Goal: Task Accomplishment & Management: Use online tool/utility

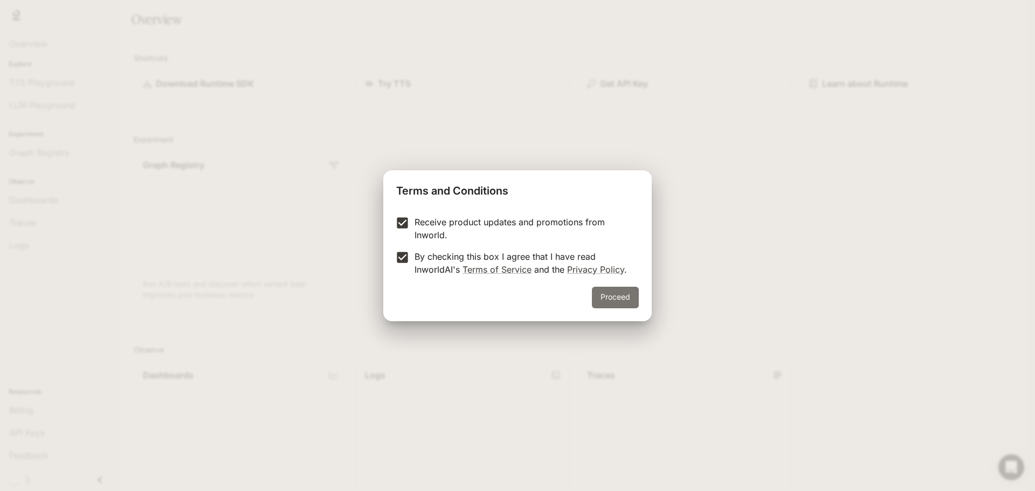
click at [619, 295] on button "Proceed" at bounding box center [615, 298] width 47 height 22
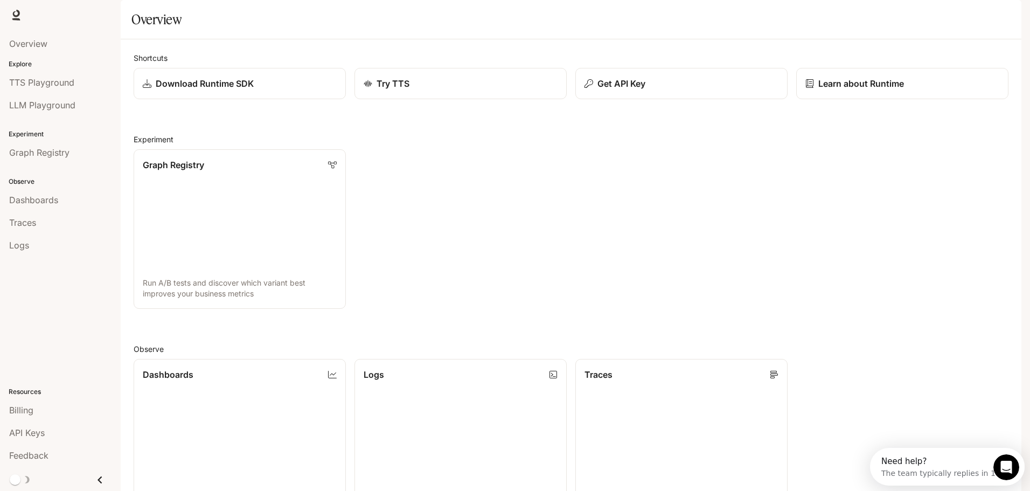
click at [24, 419] on link "Billing" at bounding box center [60, 410] width 112 height 20
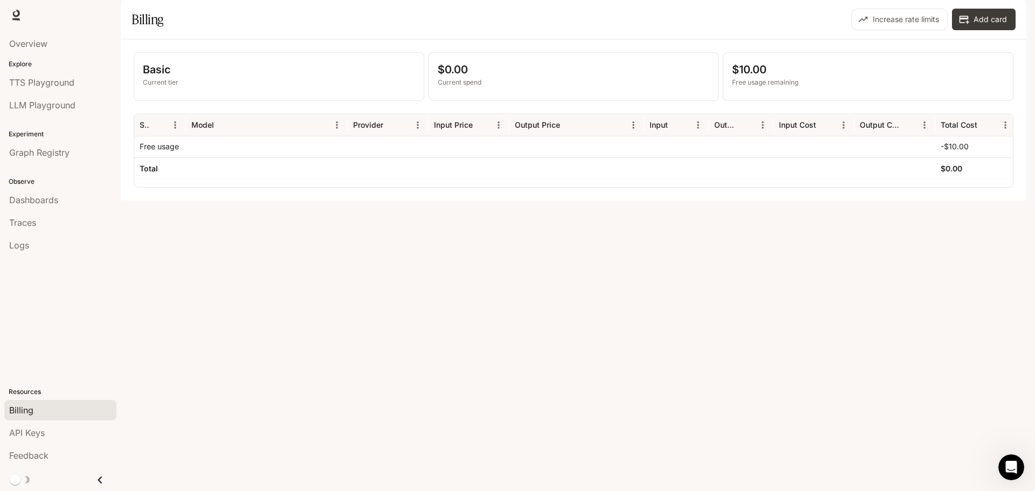
click at [39, 200] on span "Dashboards" at bounding box center [33, 199] width 49 height 13
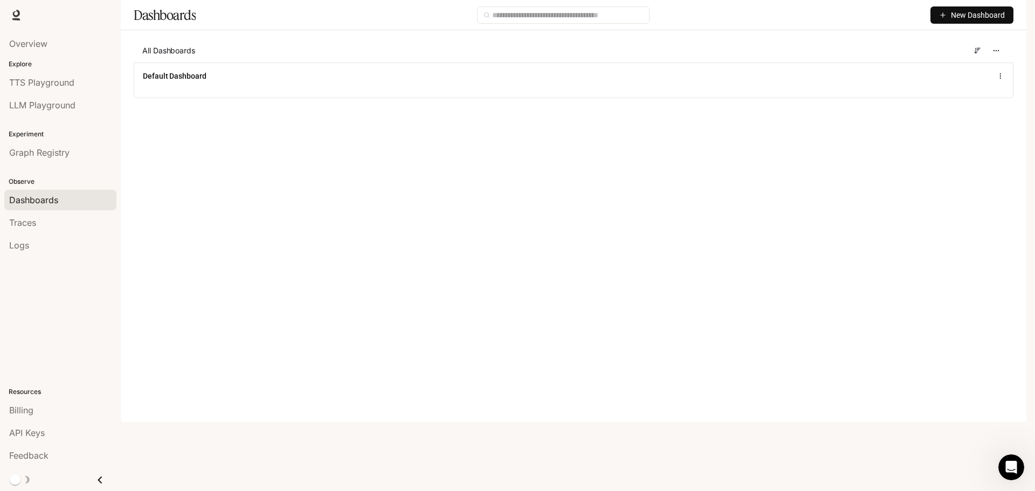
click at [57, 83] on span "TTS Playground" at bounding box center [41, 82] width 65 height 13
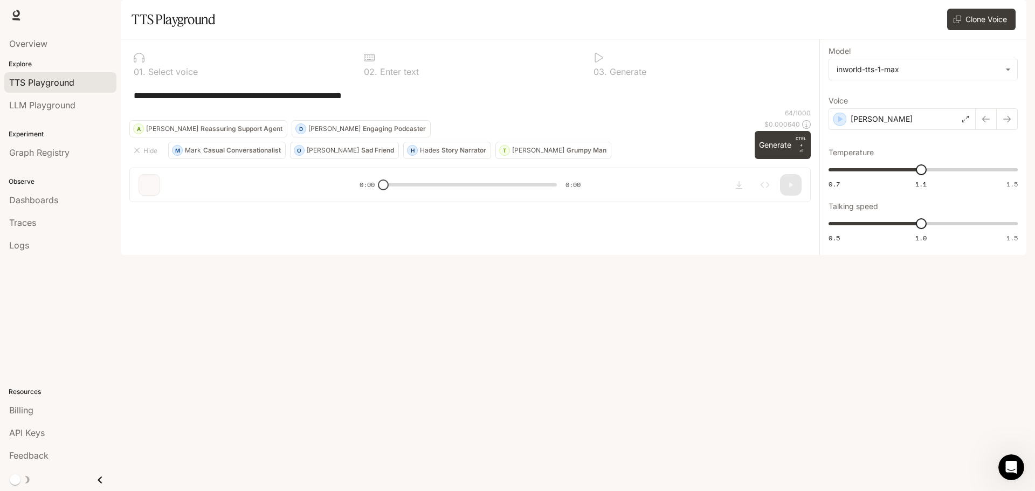
click at [49, 105] on span "LLM Playground" at bounding box center [42, 105] width 66 height 13
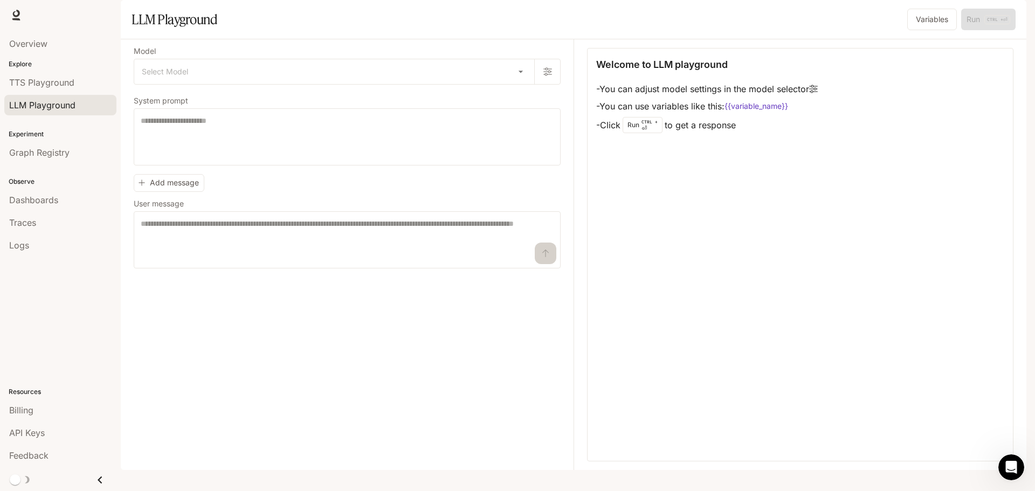
click at [40, 155] on span "Graph Registry" at bounding box center [39, 152] width 60 height 13
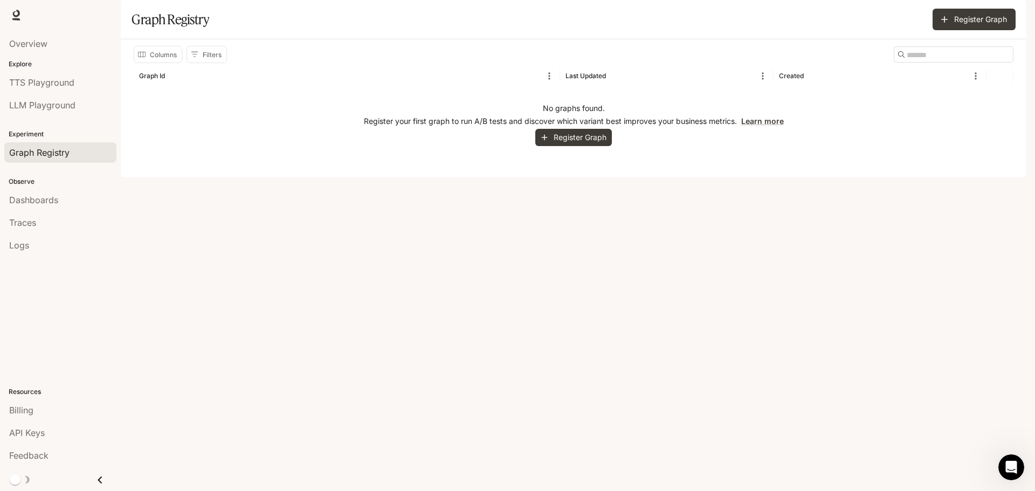
click at [40, 203] on span "Dashboards" at bounding box center [33, 199] width 49 height 13
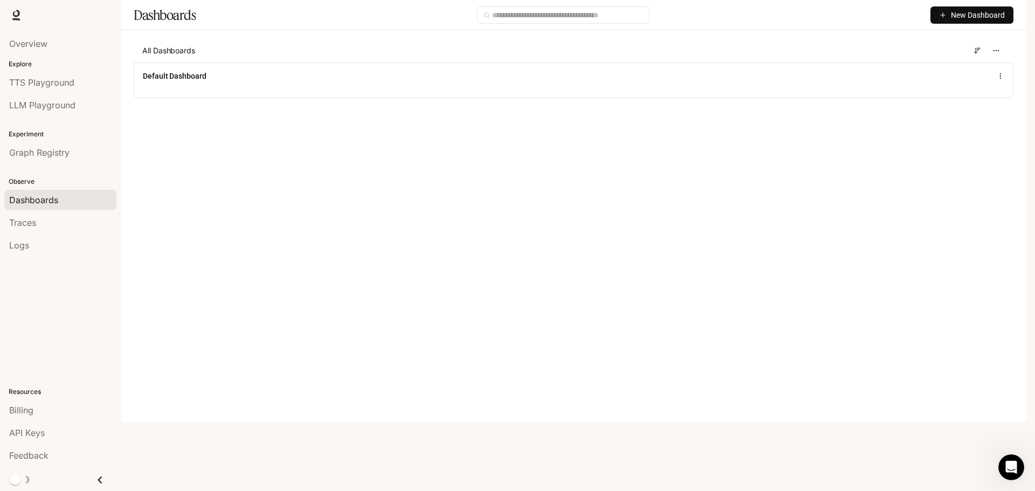
click at [52, 80] on span "TTS Playground" at bounding box center [41, 82] width 65 height 13
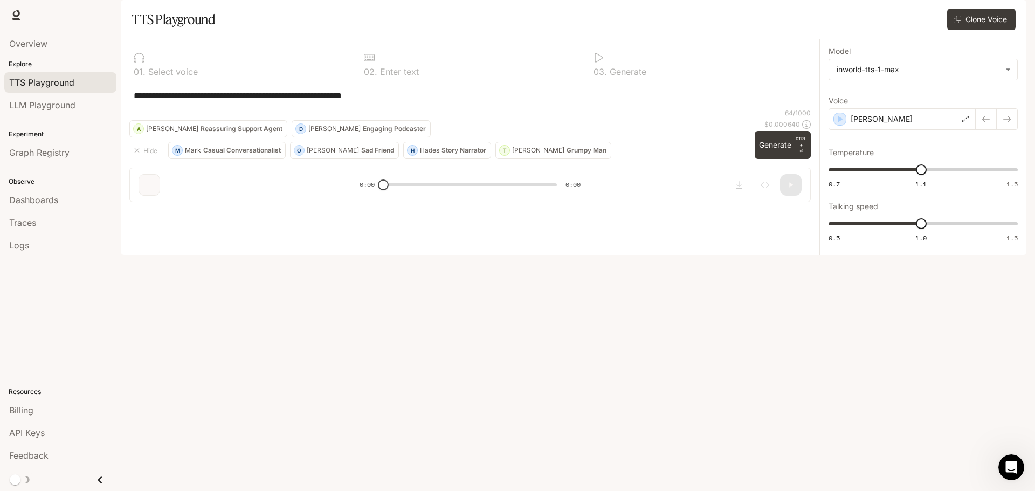
click at [32, 42] on span "Overview" at bounding box center [28, 43] width 38 height 13
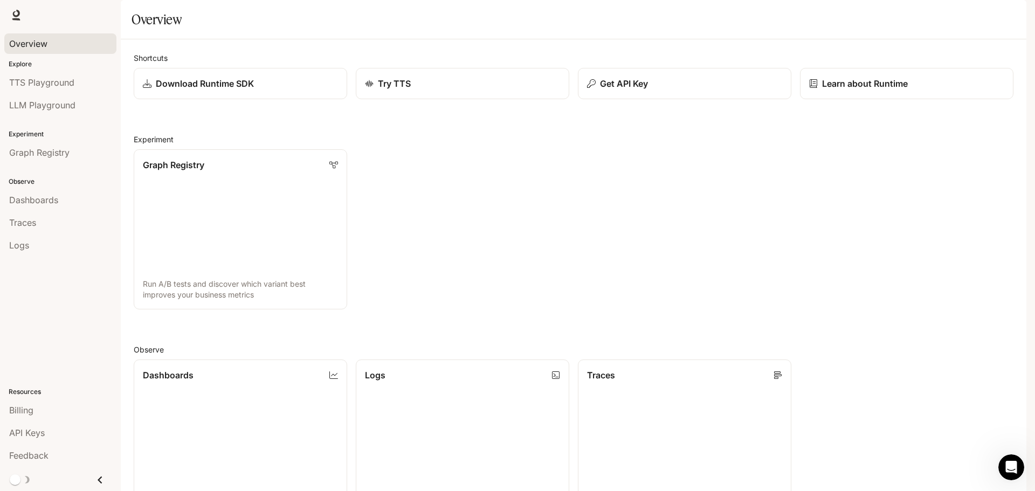
click at [637, 90] on p "Get API Key" at bounding box center [624, 83] width 48 height 13
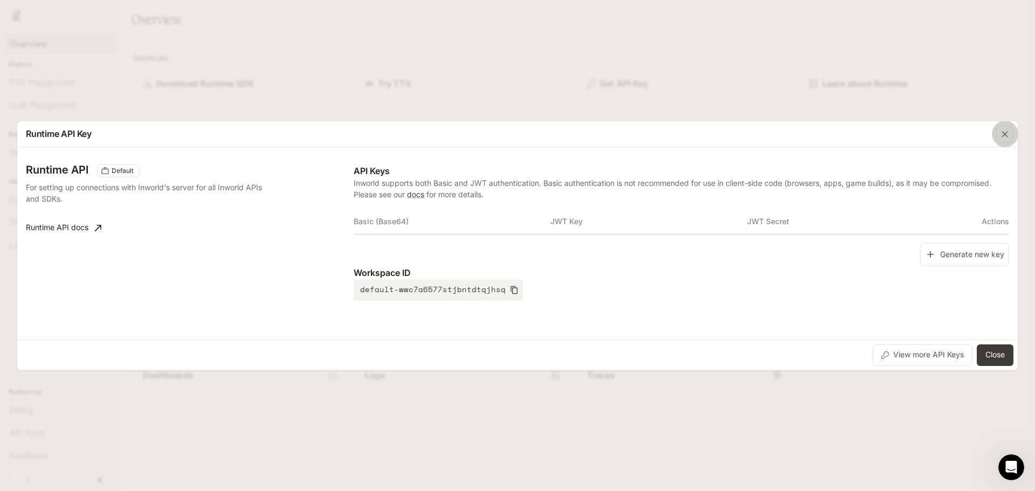
click at [1001, 133] on icon "button" at bounding box center [1004, 134] width 11 height 11
